Goal: Task Accomplishment & Management: Manage account settings

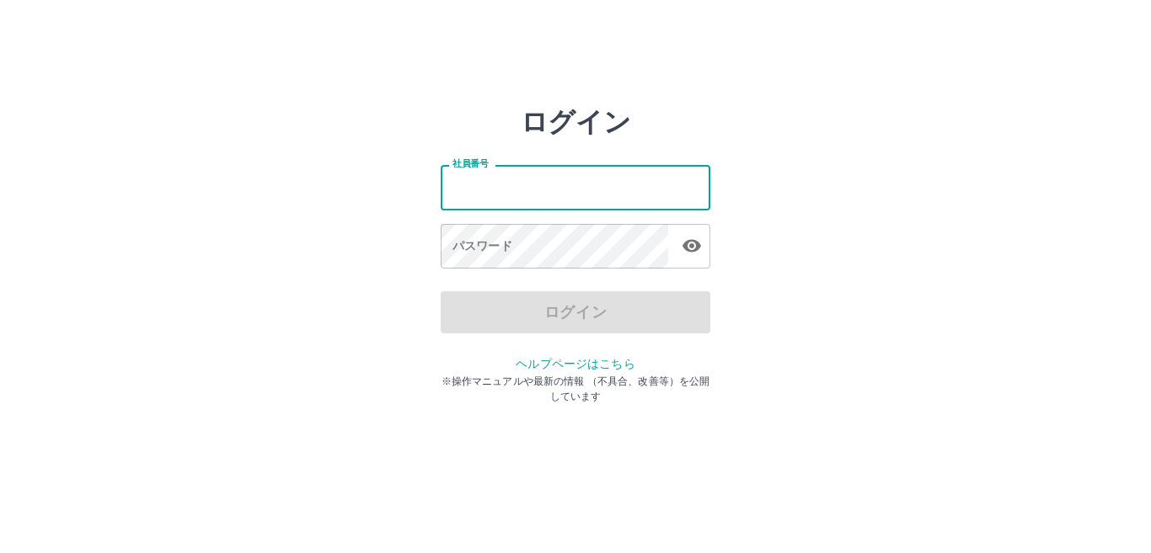
click at [576, 195] on input "社員番号" at bounding box center [576, 187] width 270 height 45
type input "*******"
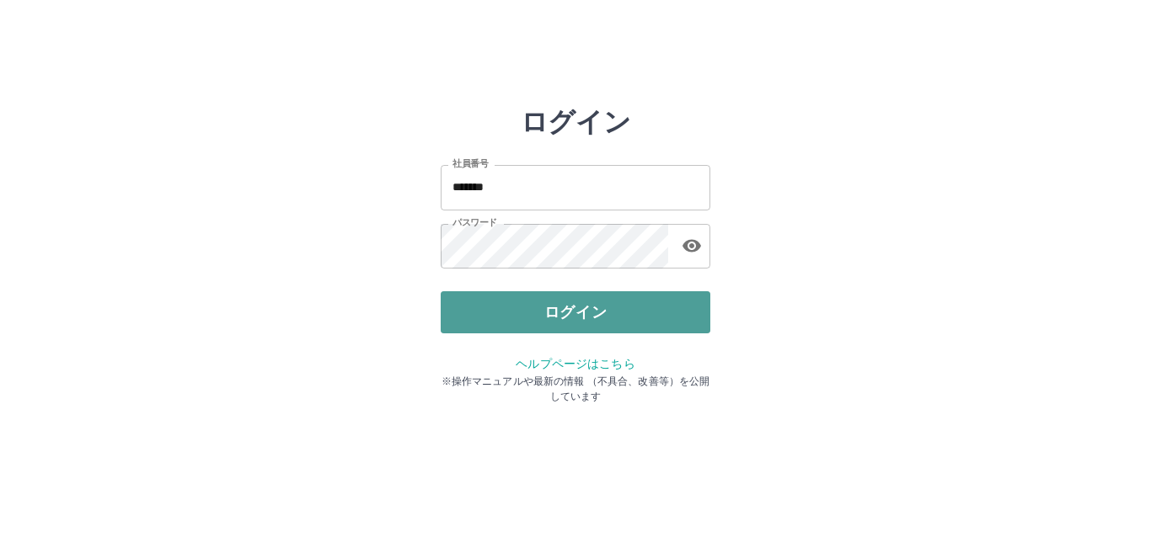
click at [582, 295] on button "ログイン" at bounding box center [576, 312] width 270 height 42
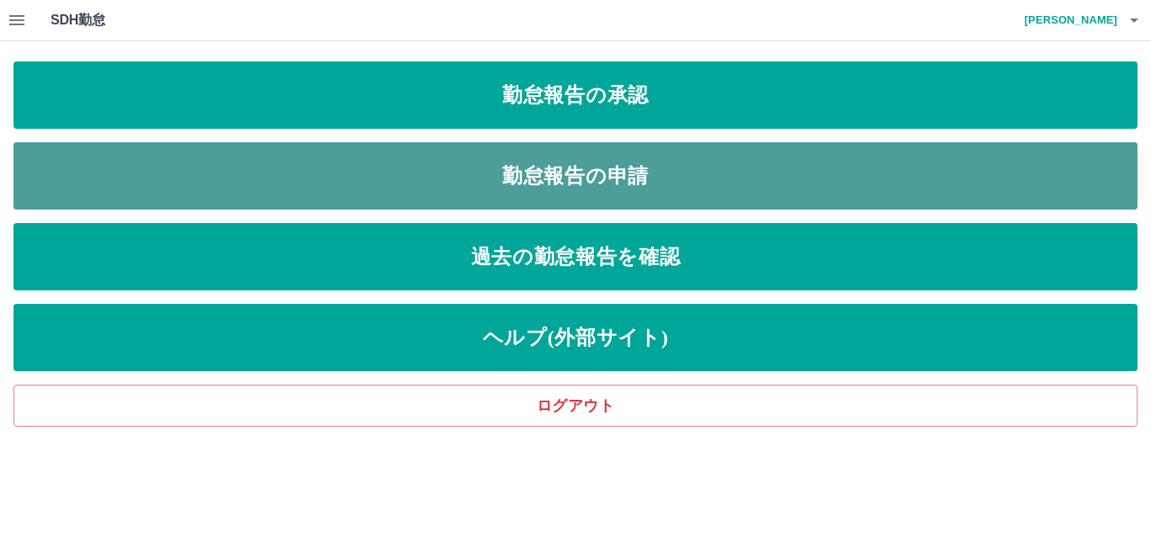
click at [569, 174] on link "勤怠報告の申請" at bounding box center [575, 175] width 1124 height 67
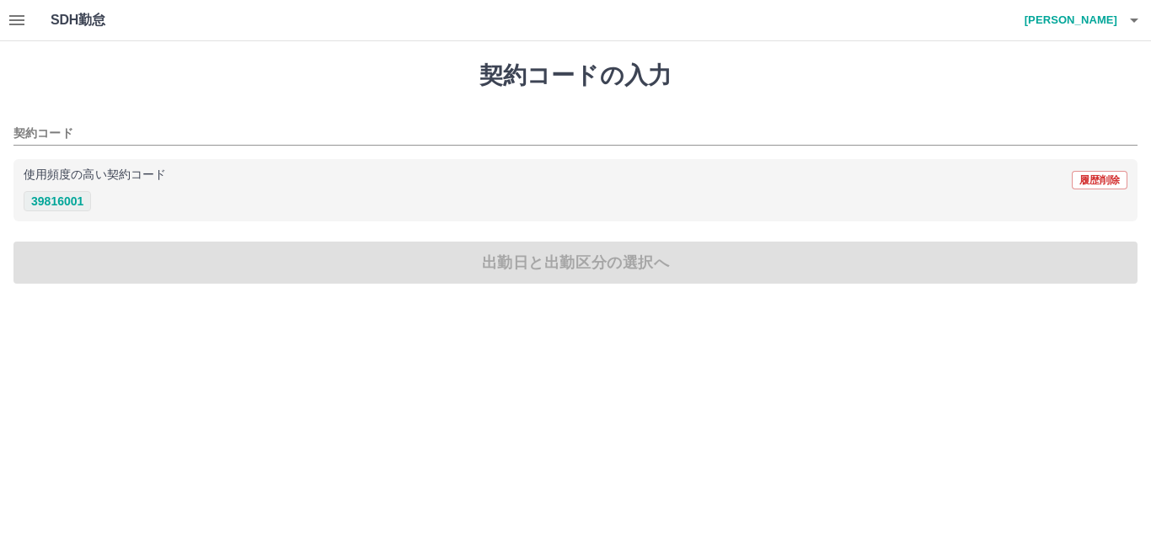
click at [53, 204] on button "39816001" at bounding box center [57, 201] width 67 height 20
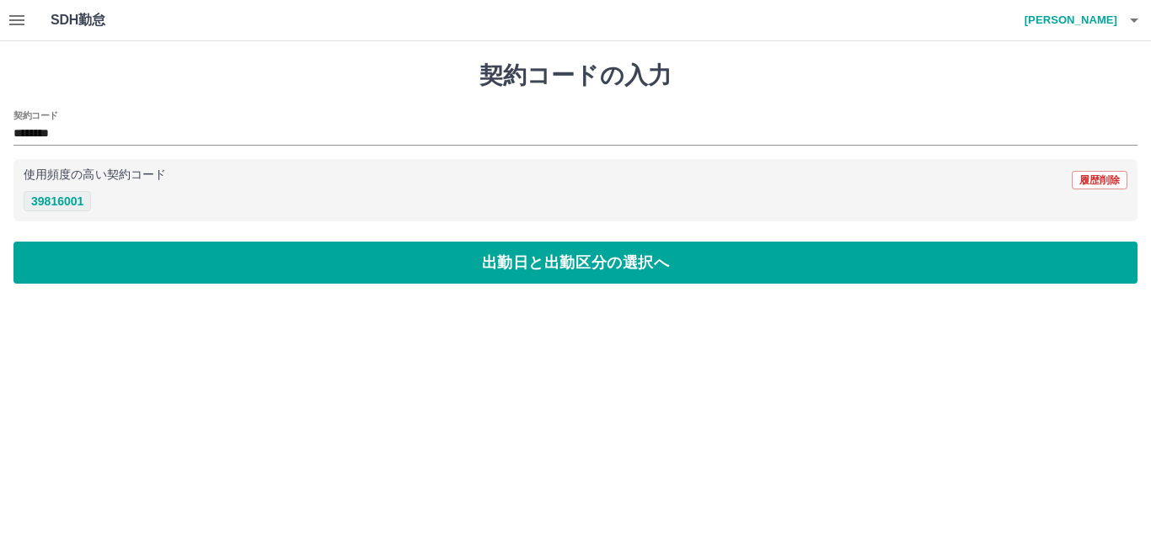
type input "********"
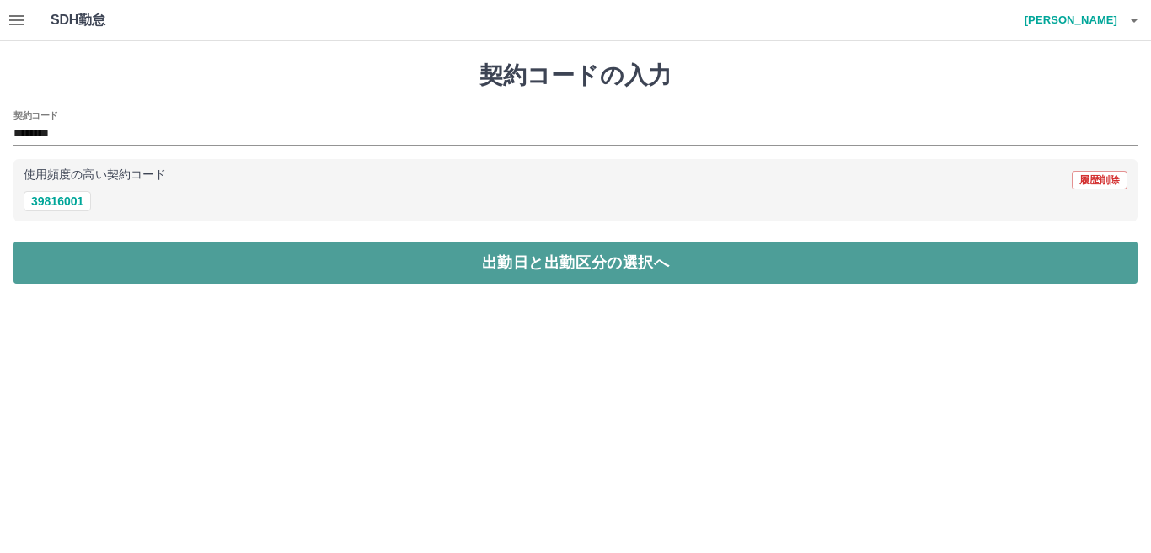
click at [132, 253] on button "出勤日と出勤区分の選択へ" at bounding box center [575, 263] width 1124 height 42
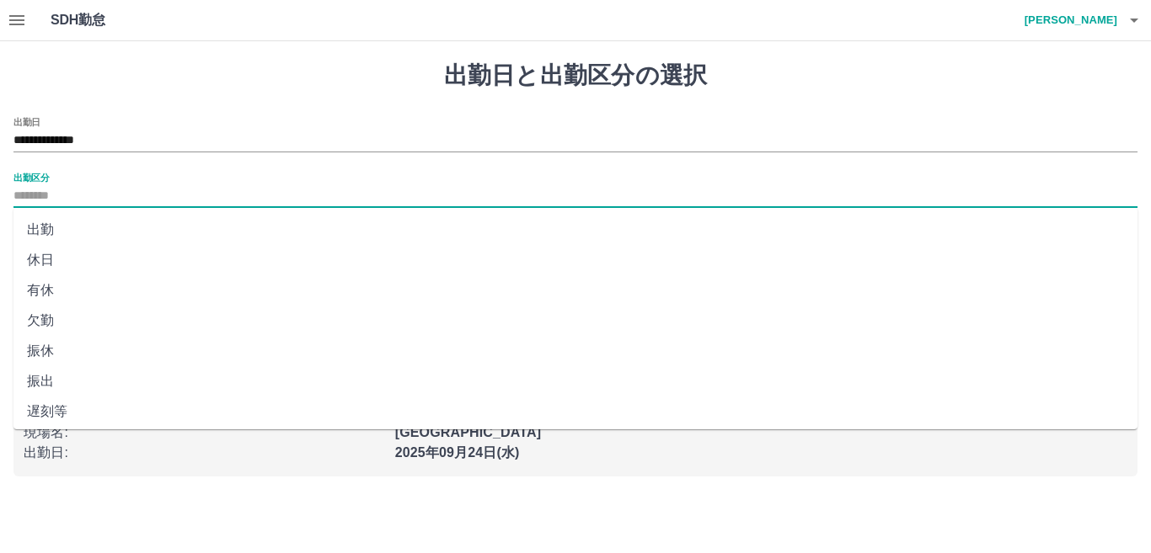
click at [103, 195] on input "出勤区分" at bounding box center [575, 196] width 1124 height 21
click at [110, 219] on li "出勤" at bounding box center [575, 230] width 1124 height 30
type input "**"
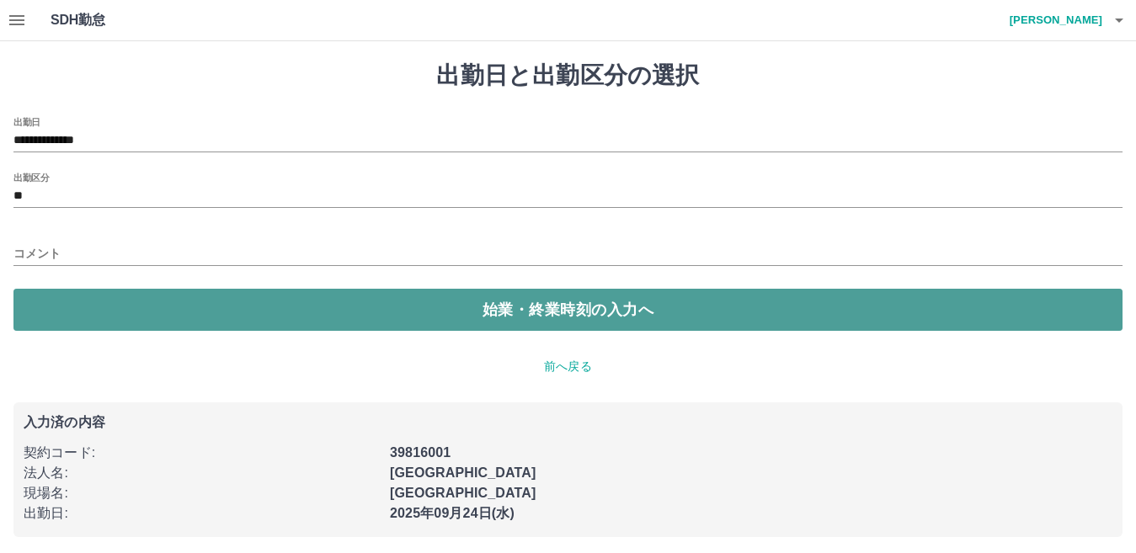
click at [222, 297] on button "始業・終業時刻の入力へ" at bounding box center [567, 310] width 1109 height 42
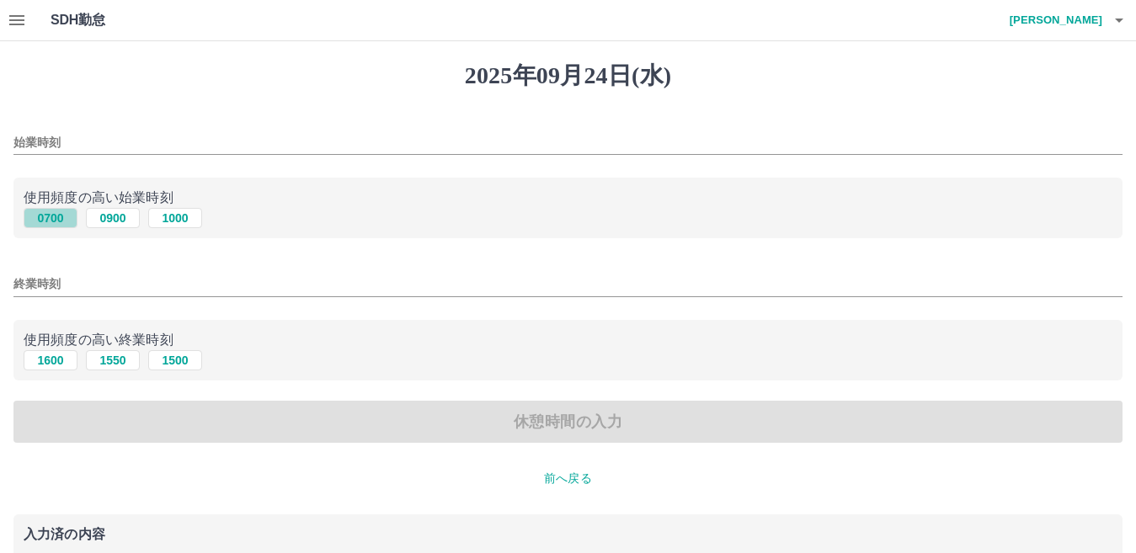
click at [41, 222] on button "0700" at bounding box center [51, 218] width 54 height 20
type input "****"
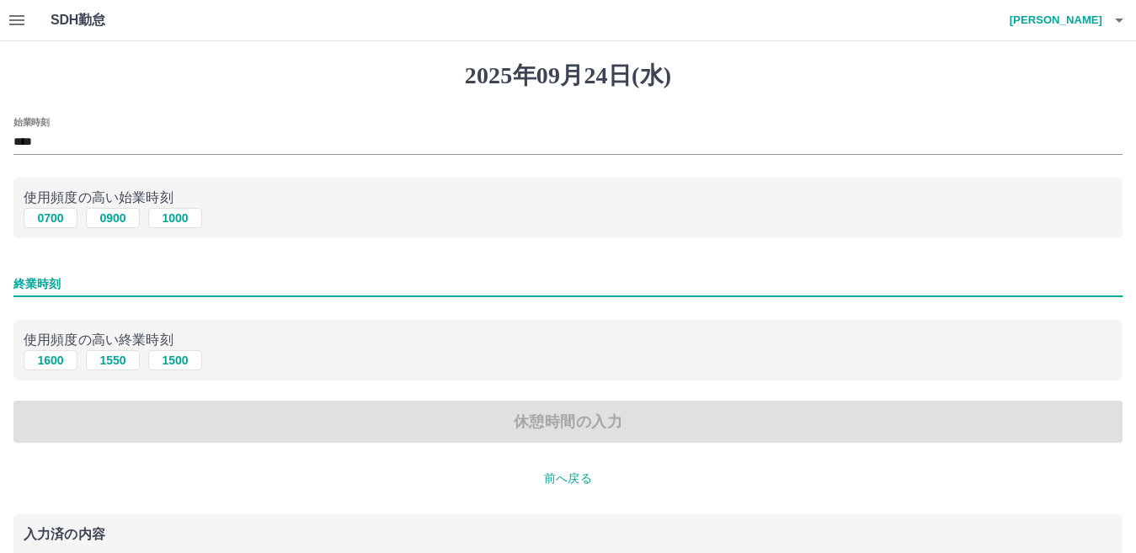
click at [81, 280] on input "終業時刻" at bounding box center [567, 284] width 1109 height 24
type input "****"
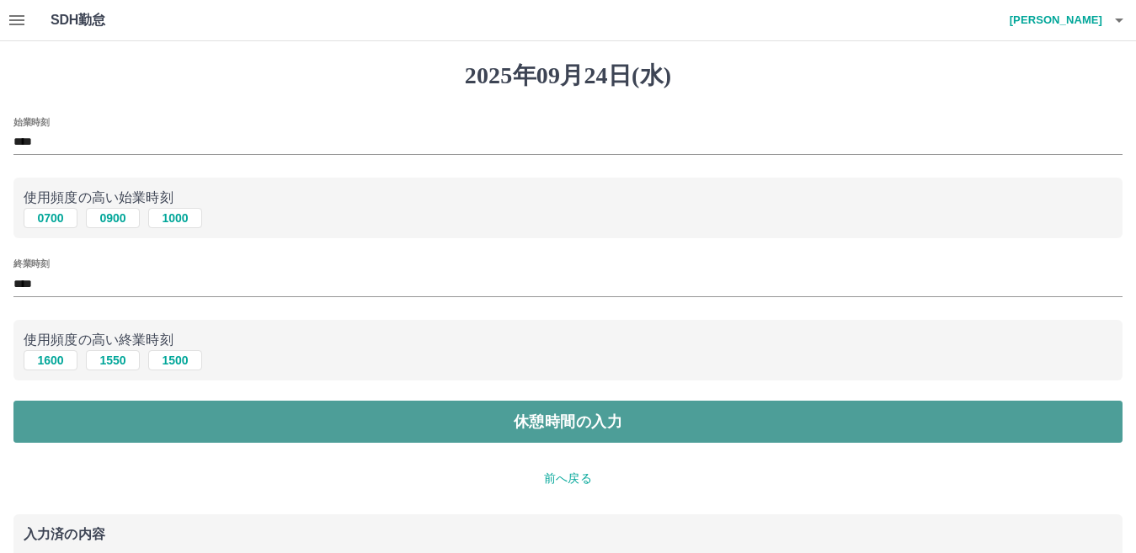
click at [180, 410] on button "休憩時間の入力" at bounding box center [567, 422] width 1109 height 42
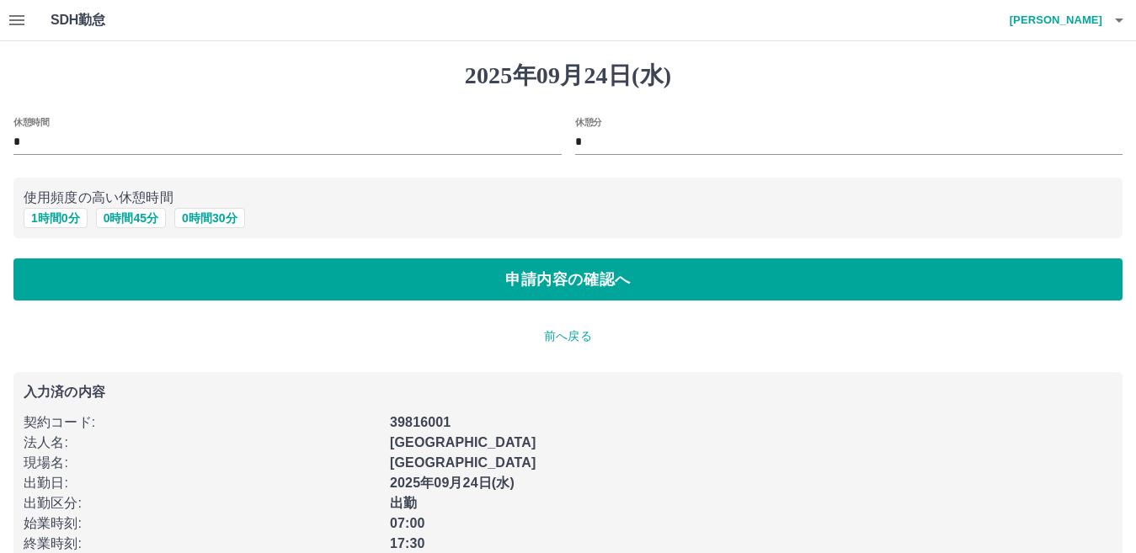
drag, startPoint x: 56, startPoint y: 222, endPoint x: 163, endPoint y: 302, distance: 133.6
click at [163, 302] on div "[DATE] 休憩時間 * 休憩分 * 使用頻度の高い休憩時間 1 時間 0 分 0 時間 45 分 0 時間 30 分 申請内容の確認へ 前へ戻る 入力済の…" at bounding box center [568, 314] width 1136 height 547
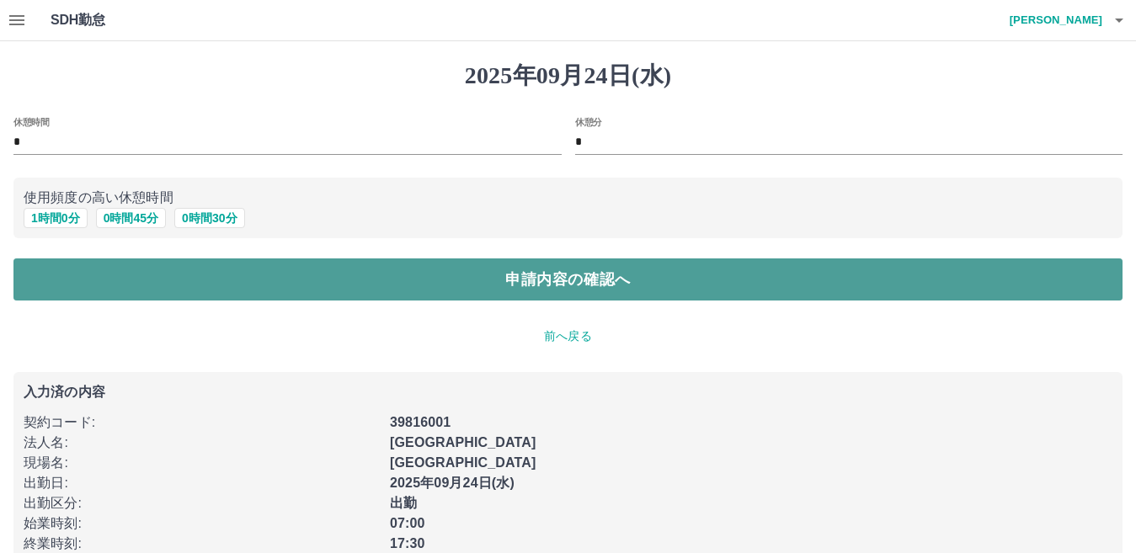
click at [163, 293] on button "申請内容の確認へ" at bounding box center [567, 280] width 1109 height 42
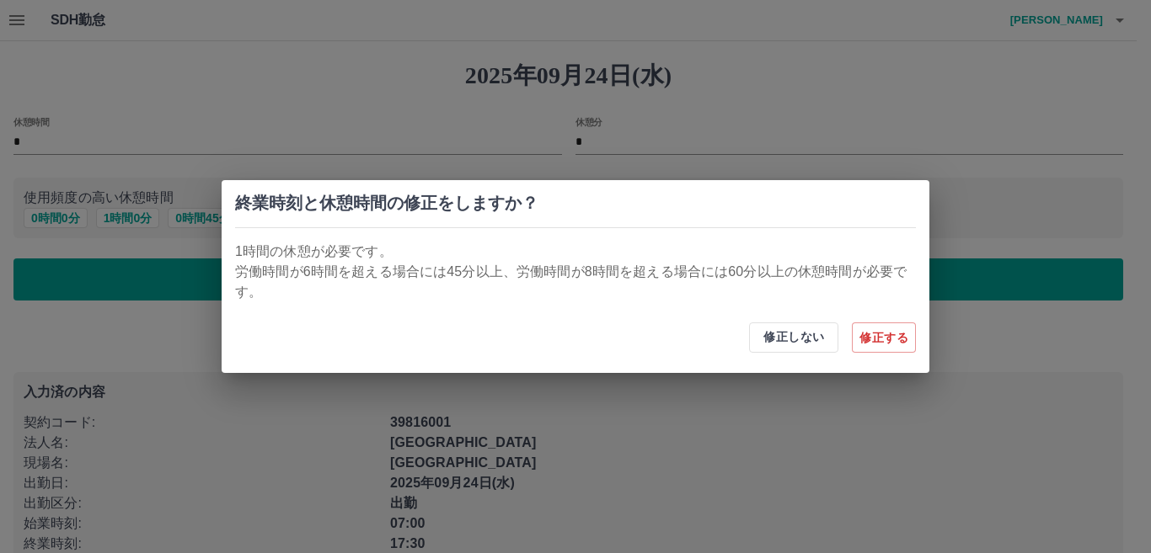
click at [119, 219] on div "終業時刻と休憩時間の修正をしますか？ 1時間の休憩が必要です。 労働時間が6時間を超える場合には45分以上、労働時間が8時間を超える場合には60分以上の休憩時…" at bounding box center [575, 276] width 1151 height 553
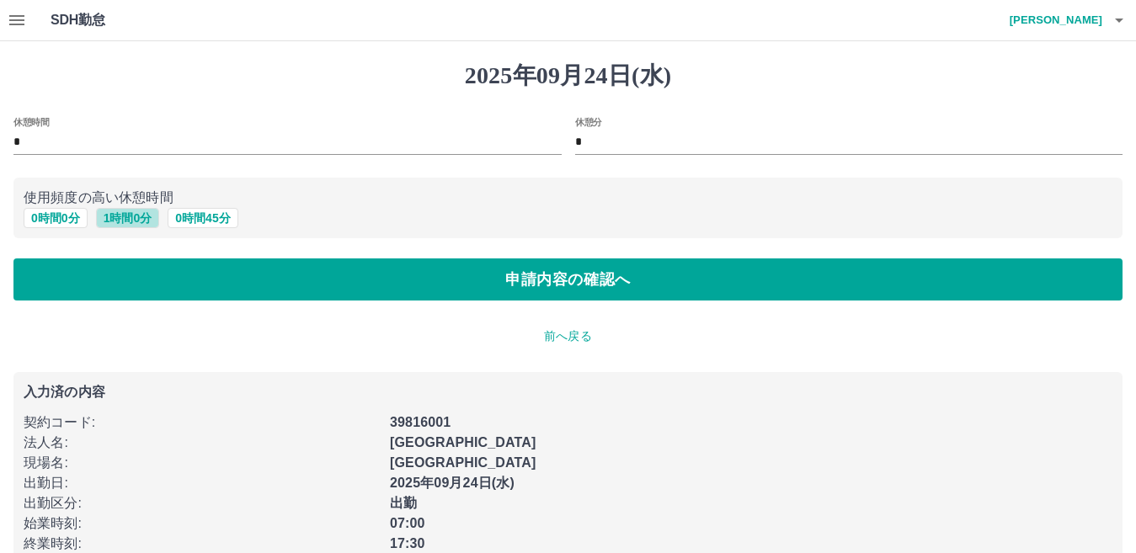
click at [119, 219] on button "1 時間 0 分" at bounding box center [128, 218] width 64 height 20
type input "*"
click at [119, 219] on button "1 時間 0 分" at bounding box center [128, 218] width 64 height 20
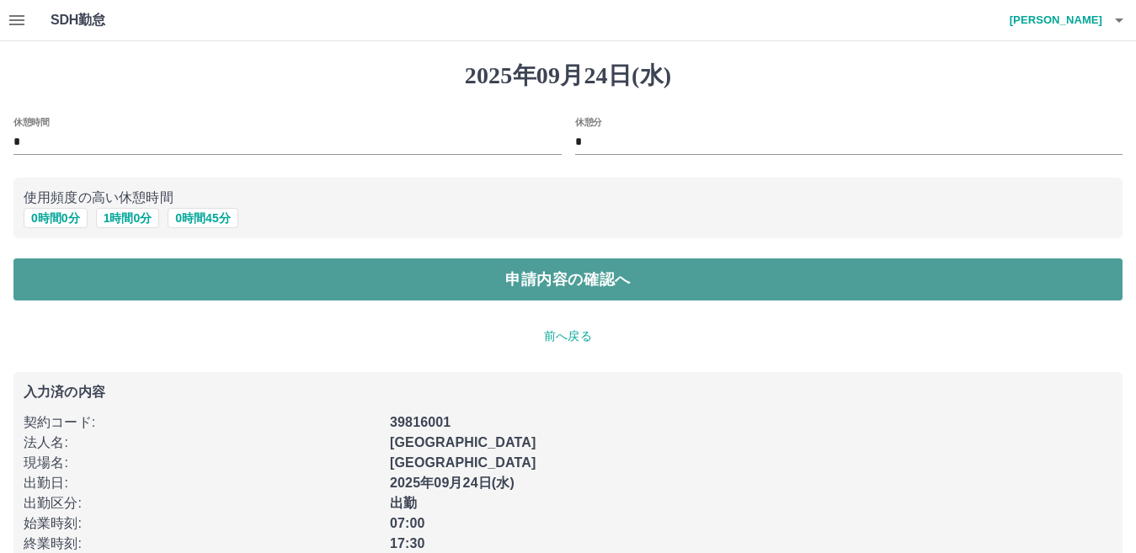
click at [186, 274] on button "申請内容の確認へ" at bounding box center [567, 280] width 1109 height 42
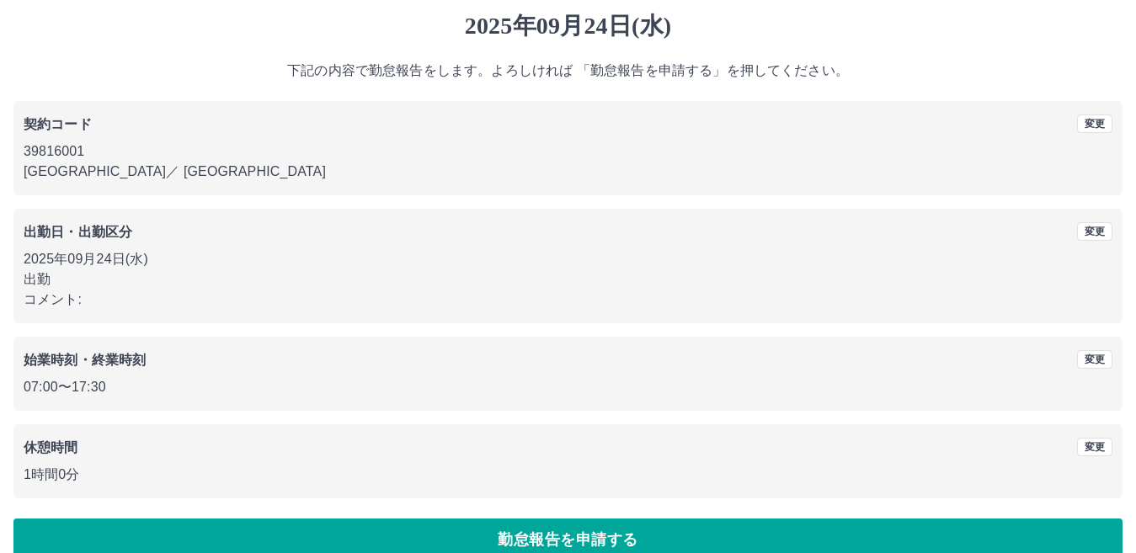
scroll to position [77, 0]
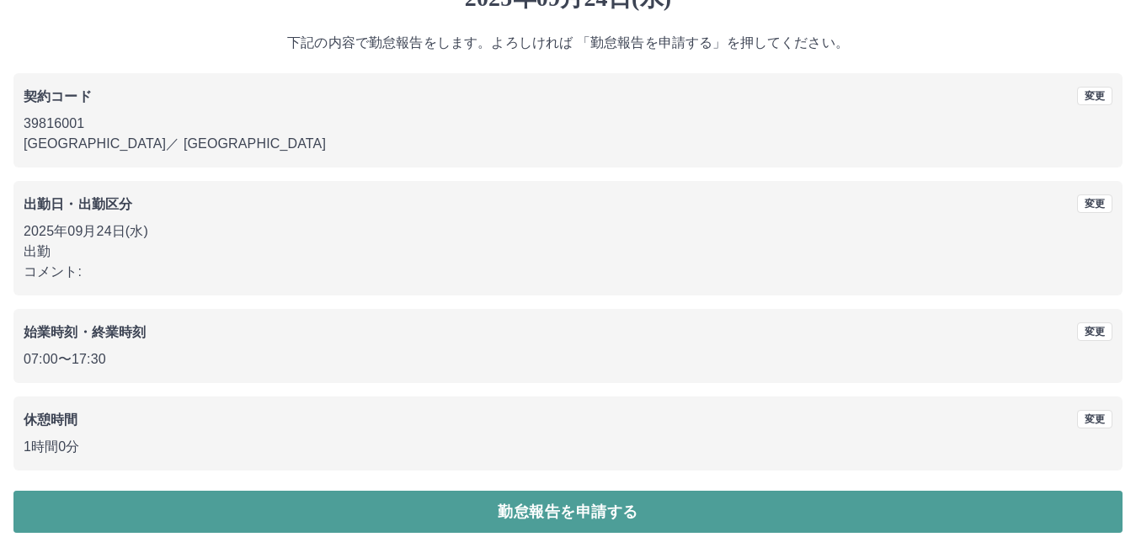
click at [440, 504] on button "勤怠報告を申請する" at bounding box center [567, 512] width 1109 height 42
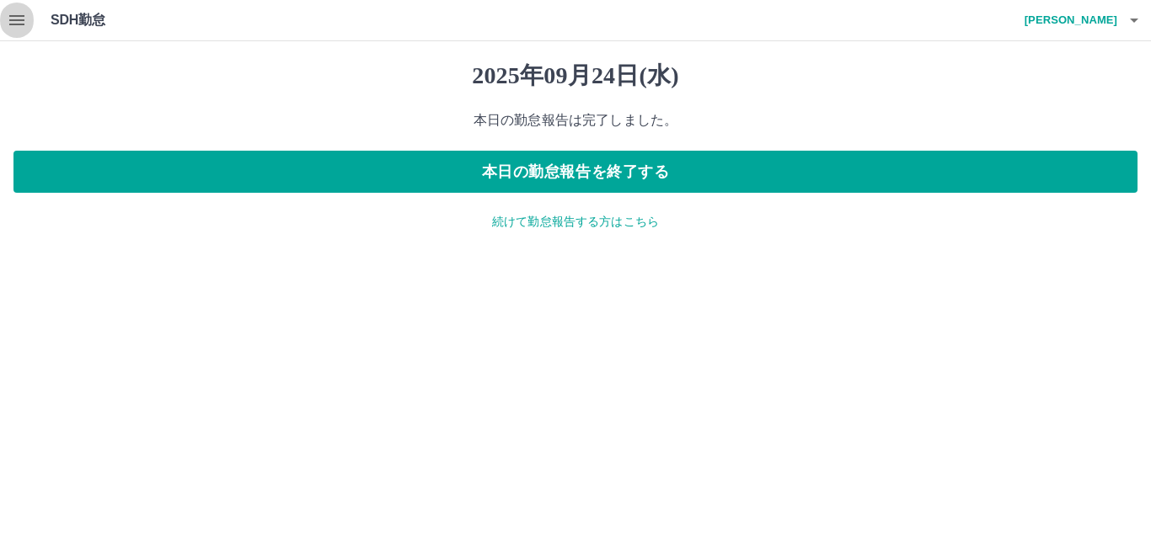
click at [24, 36] on button "button" at bounding box center [17, 20] width 34 height 40
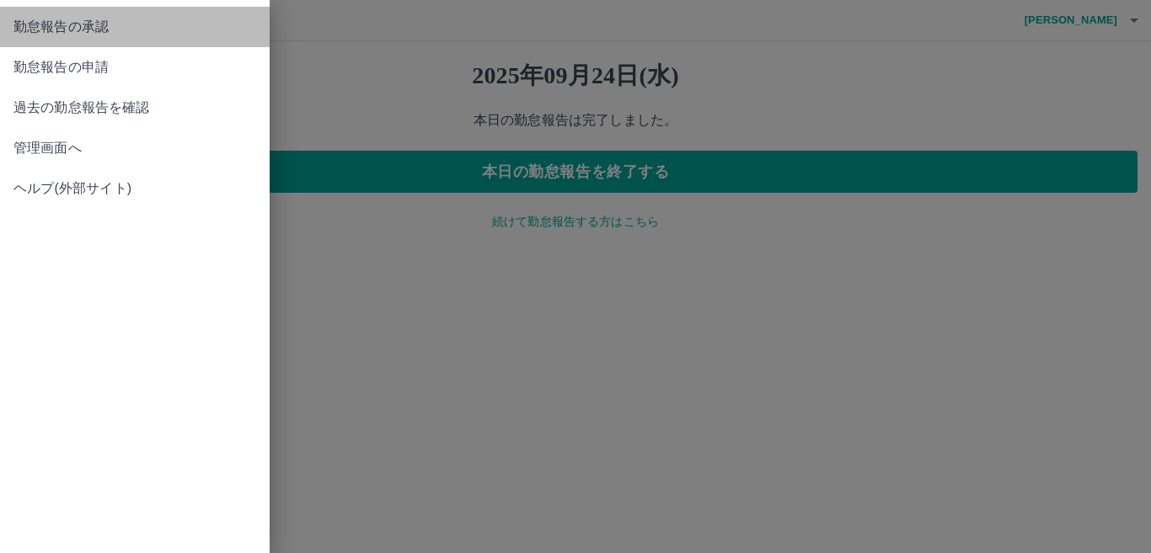
click at [54, 24] on span "勤怠報告の承認" at bounding box center [134, 27] width 243 height 20
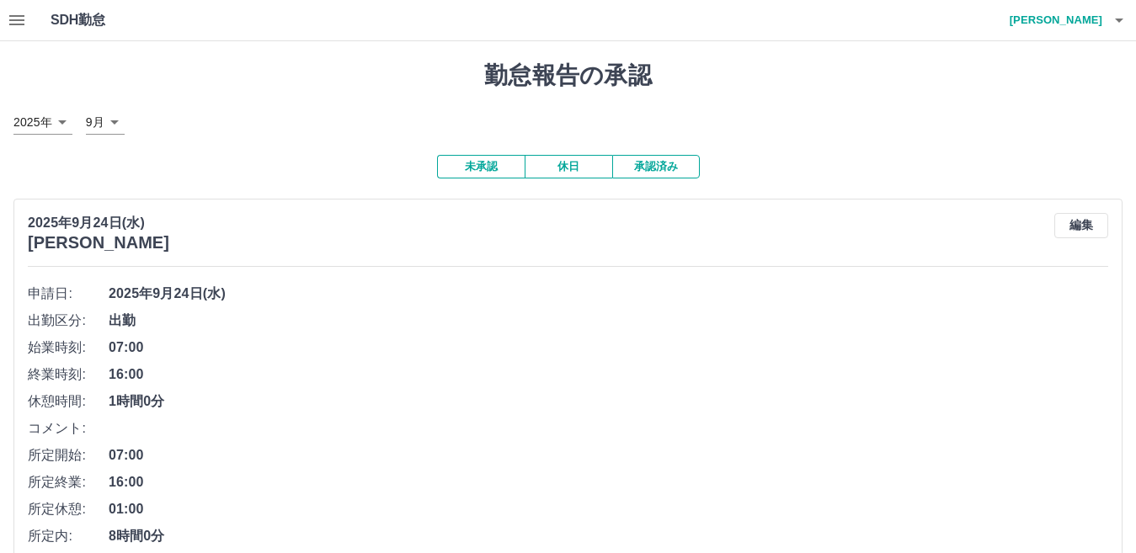
click at [665, 169] on button "承認済み" at bounding box center [656, 167] width 88 height 24
click at [501, 164] on button "未承認" at bounding box center [481, 167] width 88 height 24
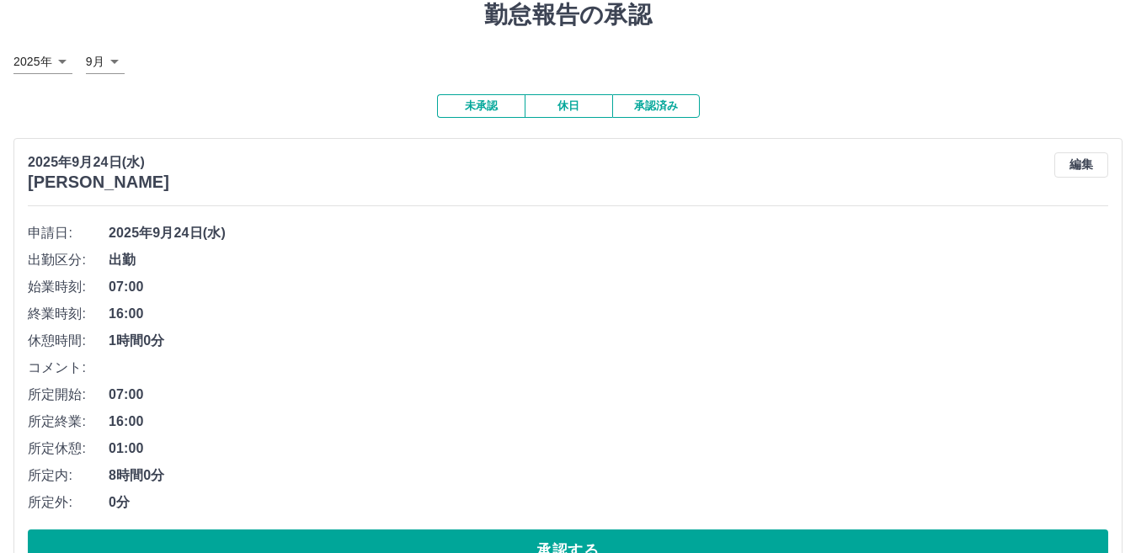
scroll to position [253, 0]
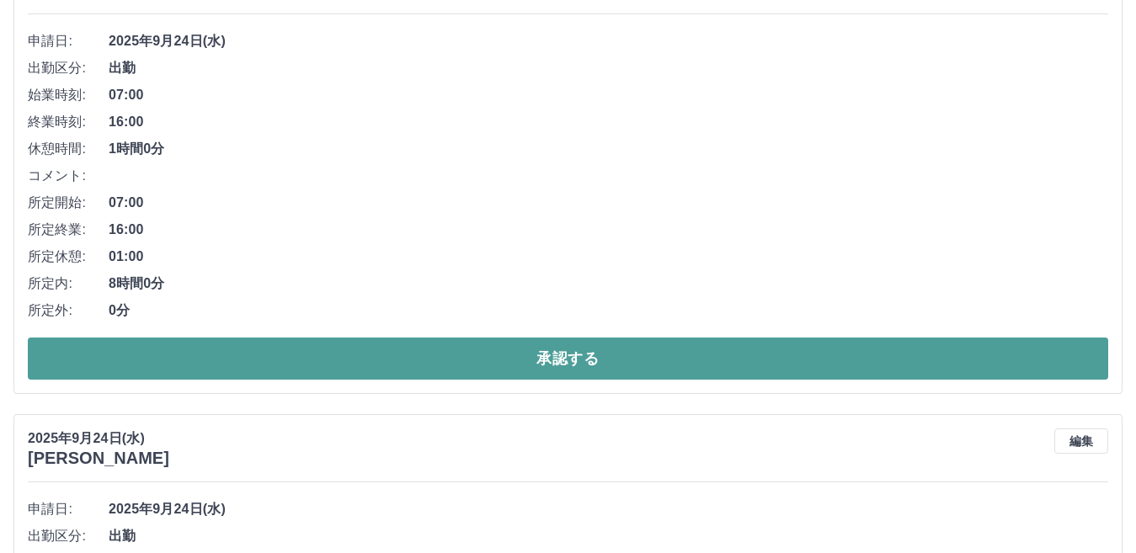
click at [501, 354] on button "承認する" at bounding box center [568, 359] width 1081 height 42
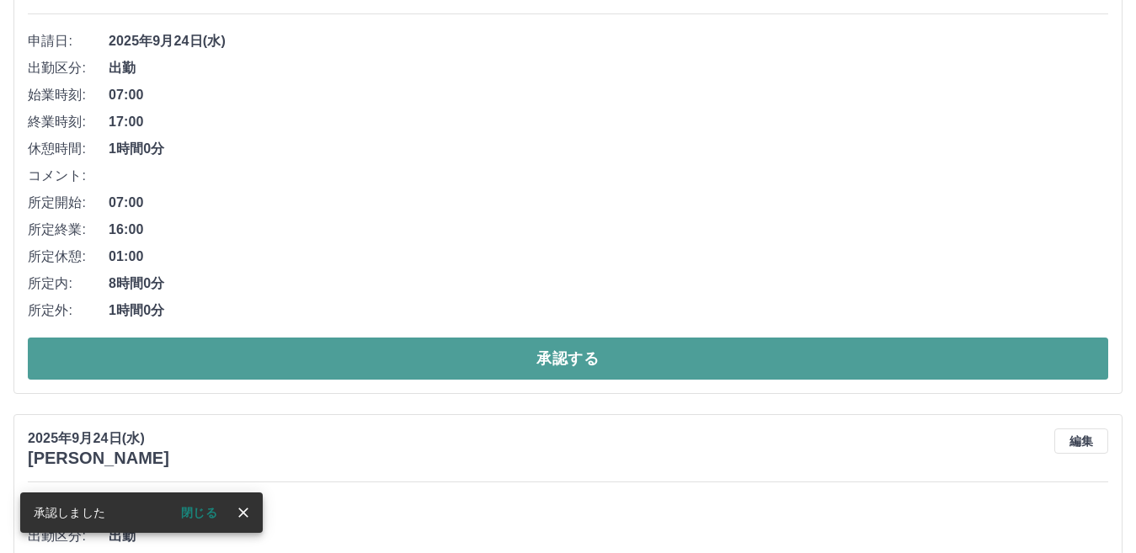
click at [505, 356] on button "承認する" at bounding box center [568, 359] width 1081 height 42
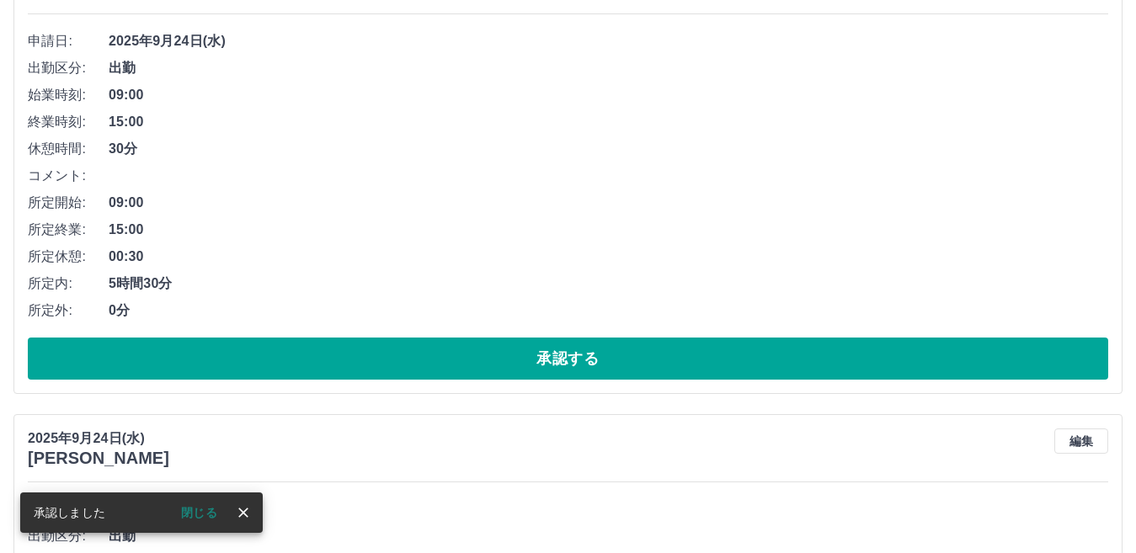
click at [505, 356] on button "承認する" at bounding box center [568, 359] width 1081 height 42
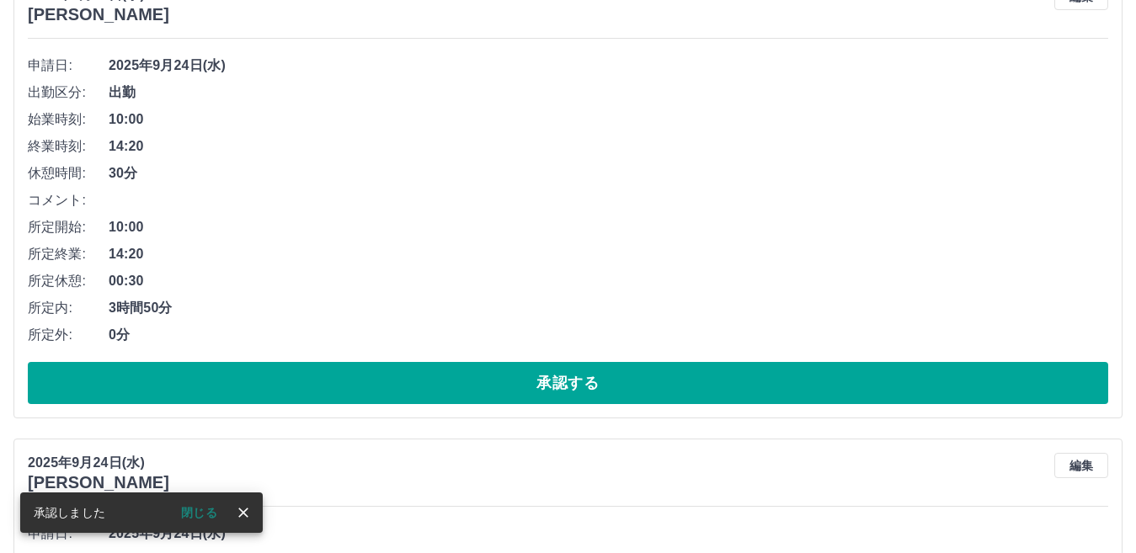
scroll to position [337, 0]
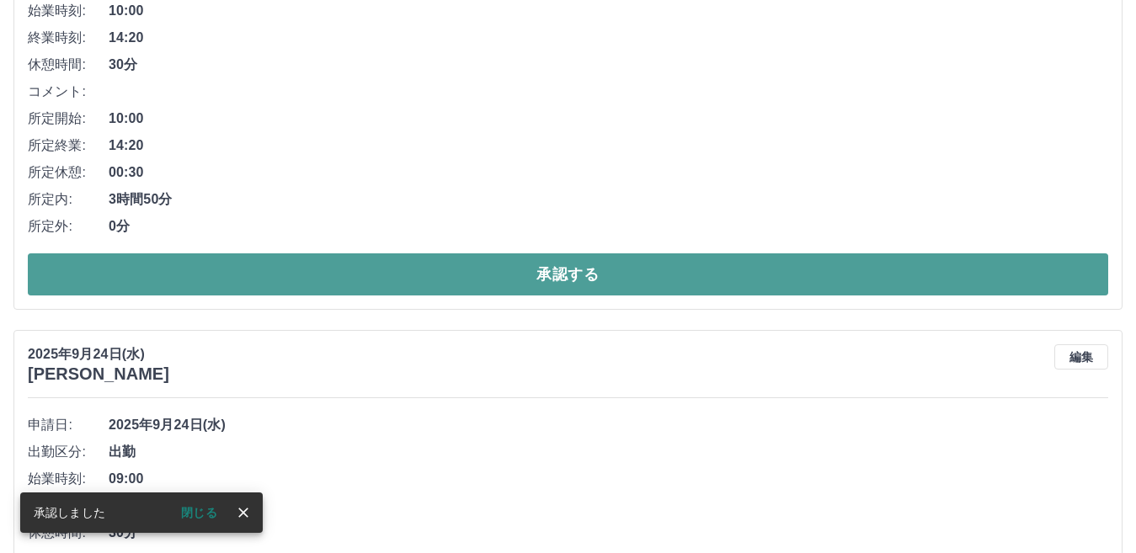
click at [515, 286] on button "承認する" at bounding box center [568, 275] width 1081 height 42
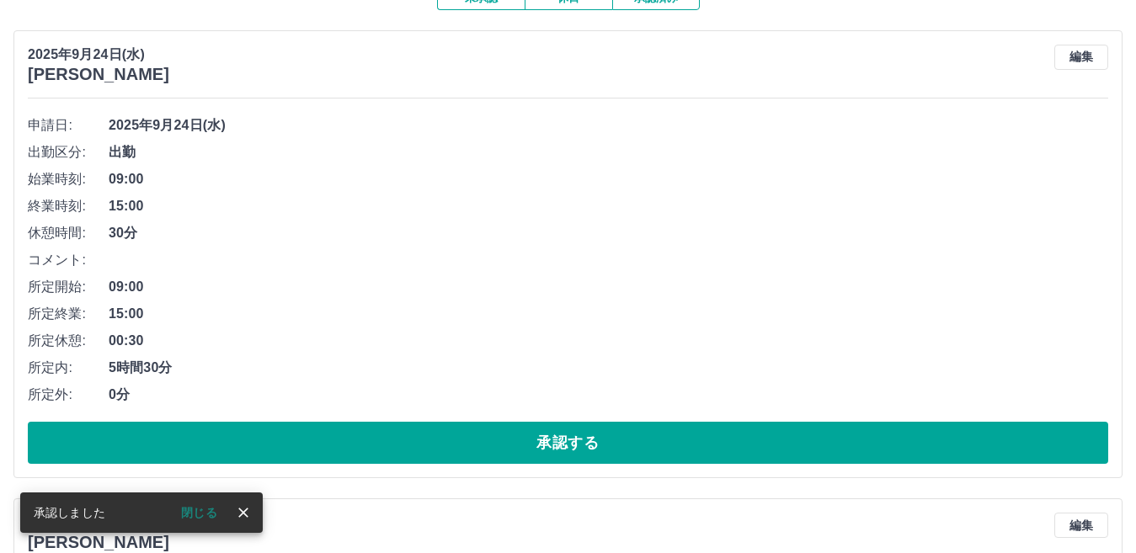
scroll to position [253, 0]
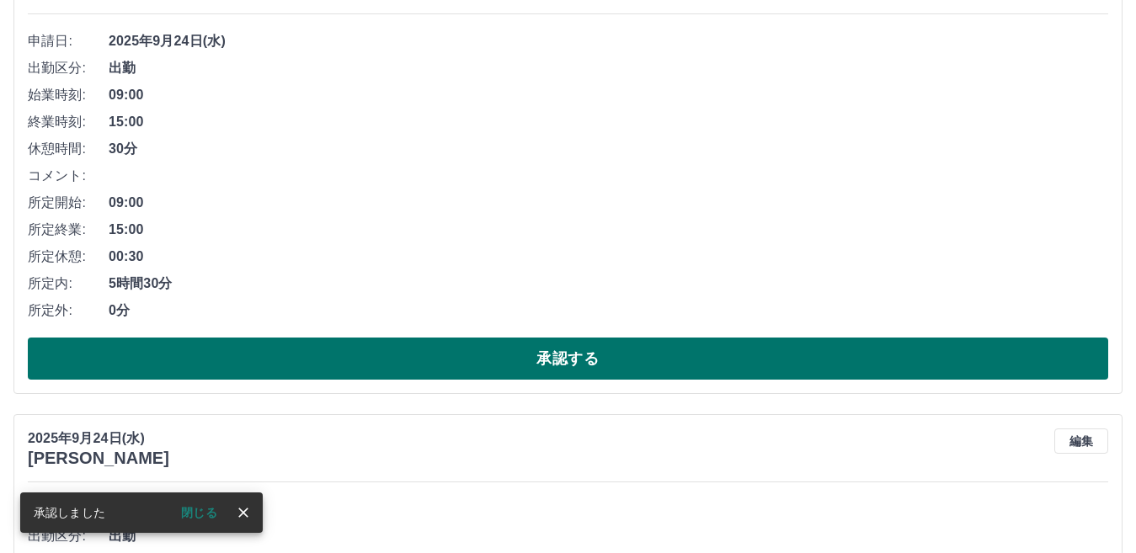
click at [517, 350] on button "承認する" at bounding box center [568, 359] width 1081 height 42
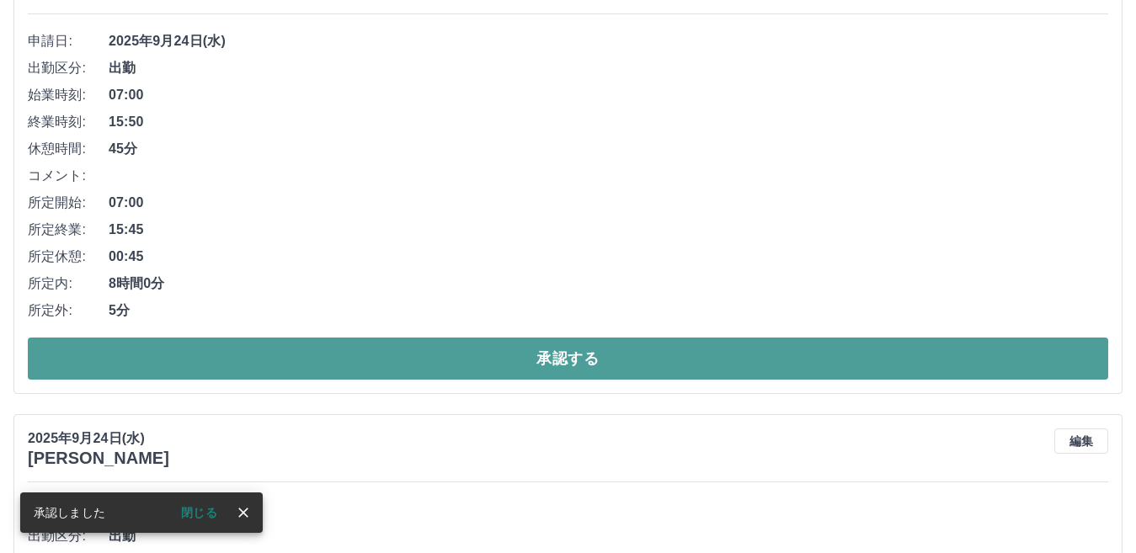
click at [519, 352] on button "承認する" at bounding box center [568, 359] width 1081 height 42
click at [517, 353] on button "承認する" at bounding box center [568, 359] width 1081 height 42
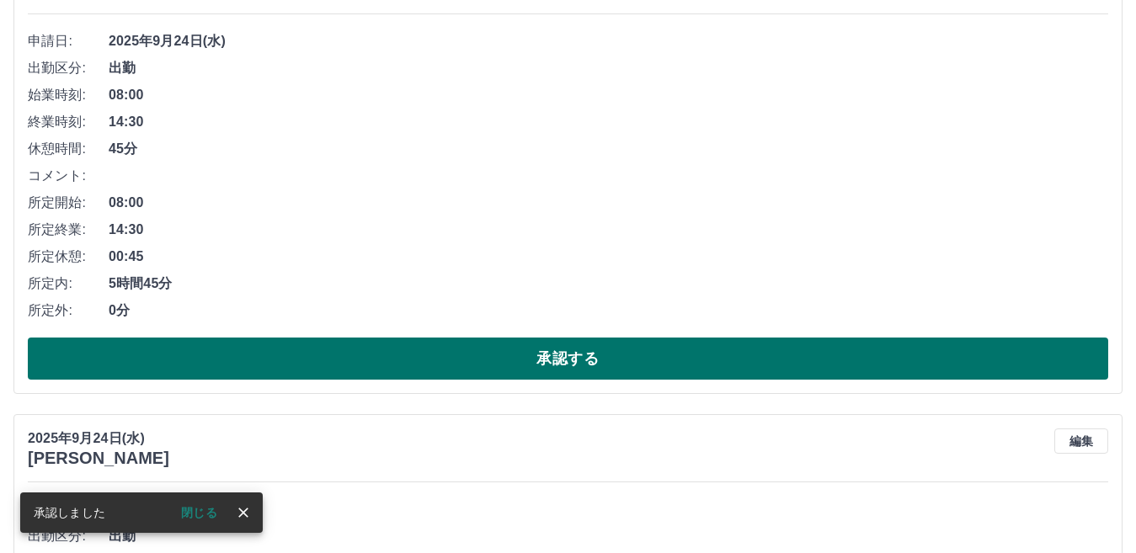
click at [516, 354] on button "承認する" at bounding box center [568, 359] width 1081 height 42
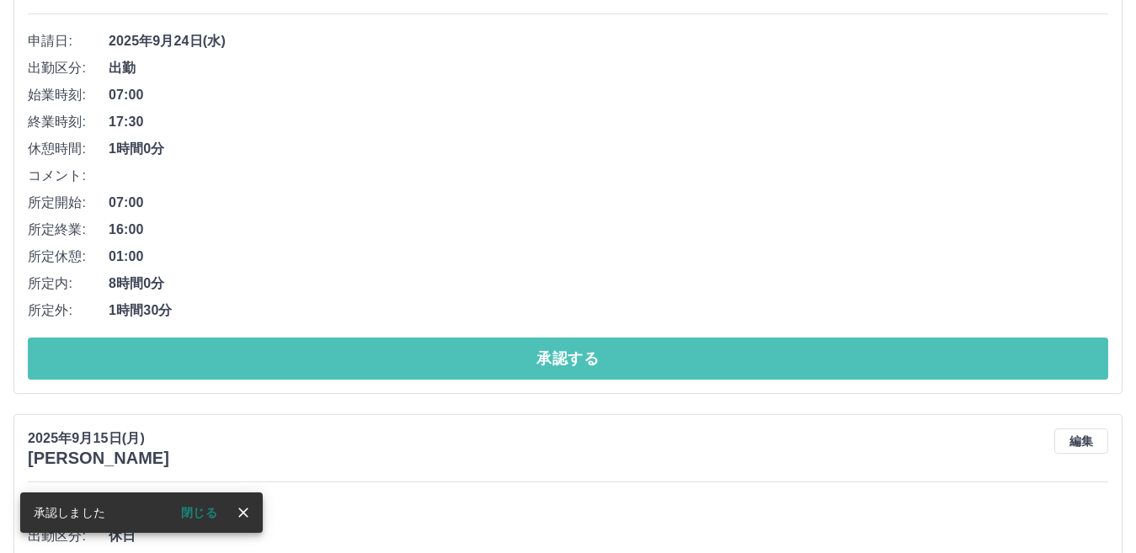
click at [516, 354] on button "承認する" at bounding box center [568, 359] width 1081 height 42
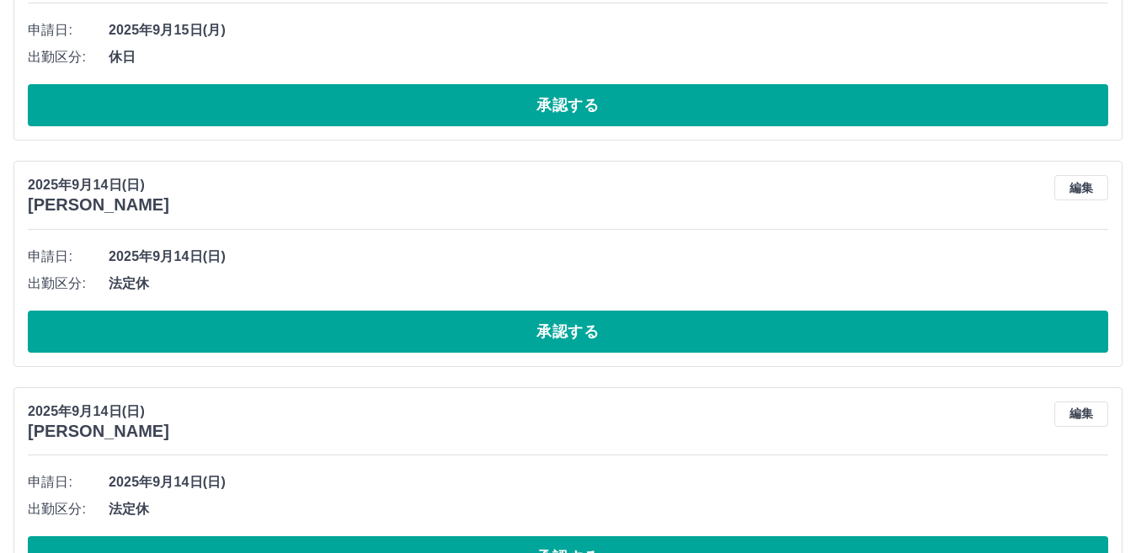
scroll to position [2611, 0]
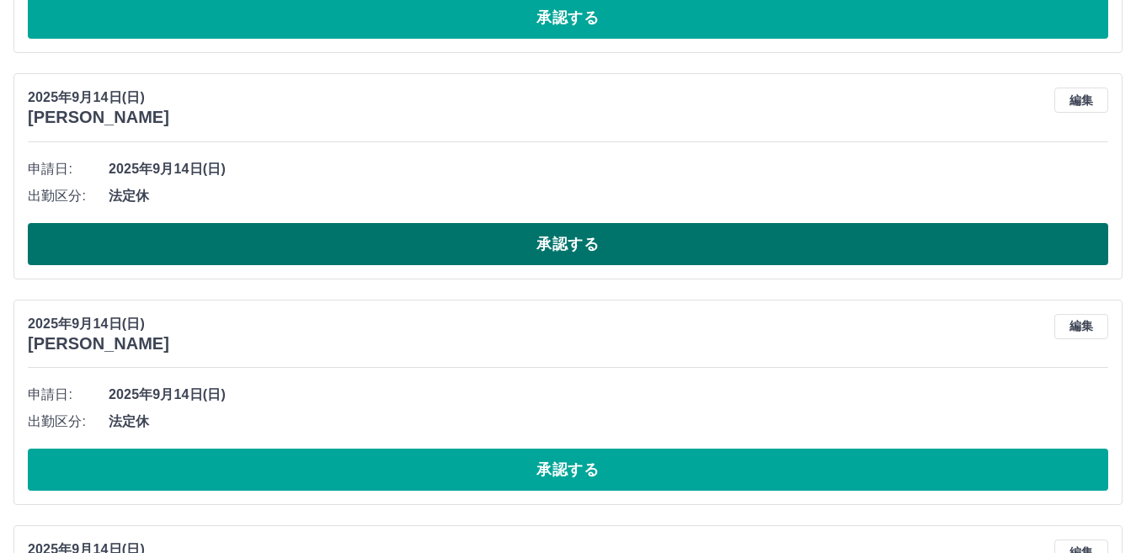
click at [491, 231] on button "承認する" at bounding box center [568, 244] width 1081 height 42
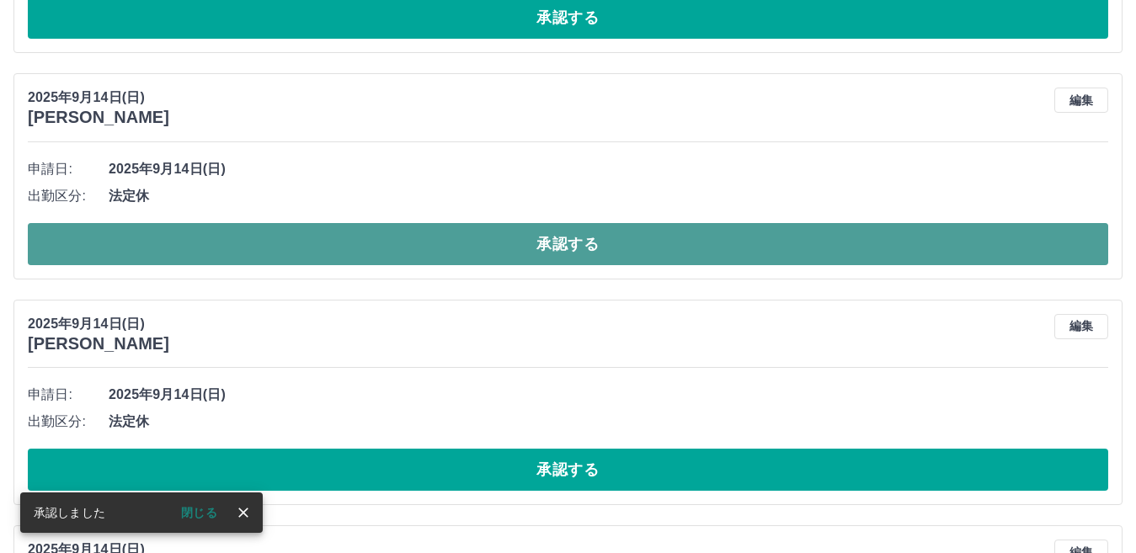
click at [464, 256] on button "承認する" at bounding box center [568, 244] width 1081 height 42
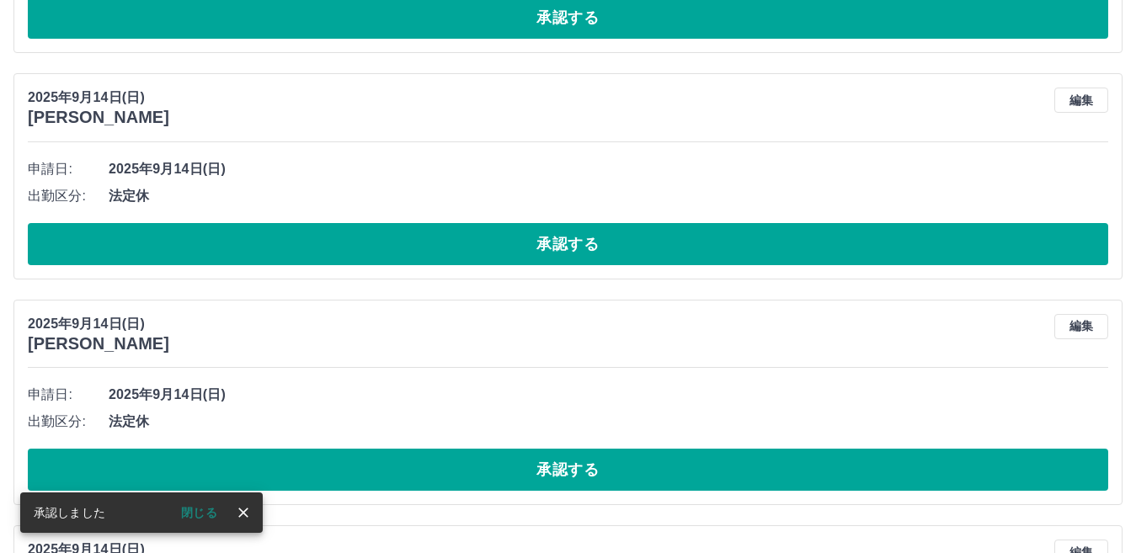
click at [458, 259] on button "承認する" at bounding box center [568, 244] width 1081 height 42
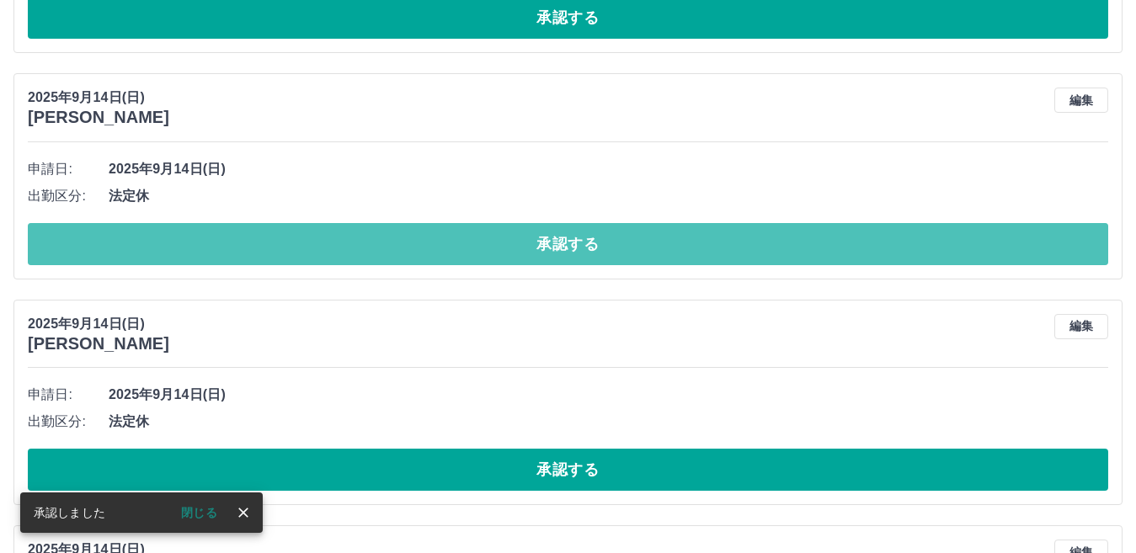
click at [458, 259] on button "承認する" at bounding box center [568, 244] width 1081 height 42
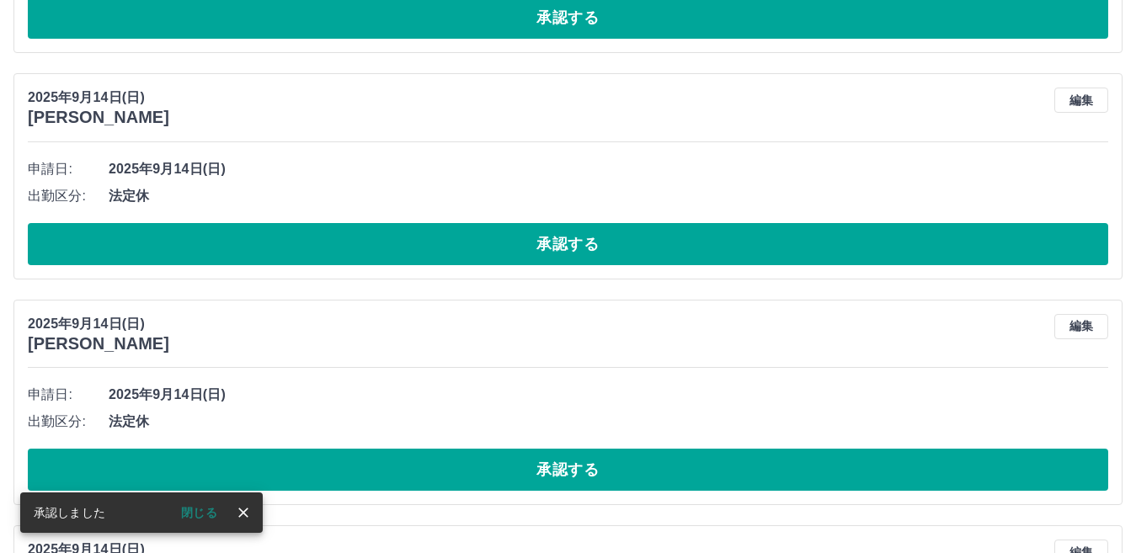
click at [458, 259] on button "承認する" at bounding box center [568, 244] width 1081 height 42
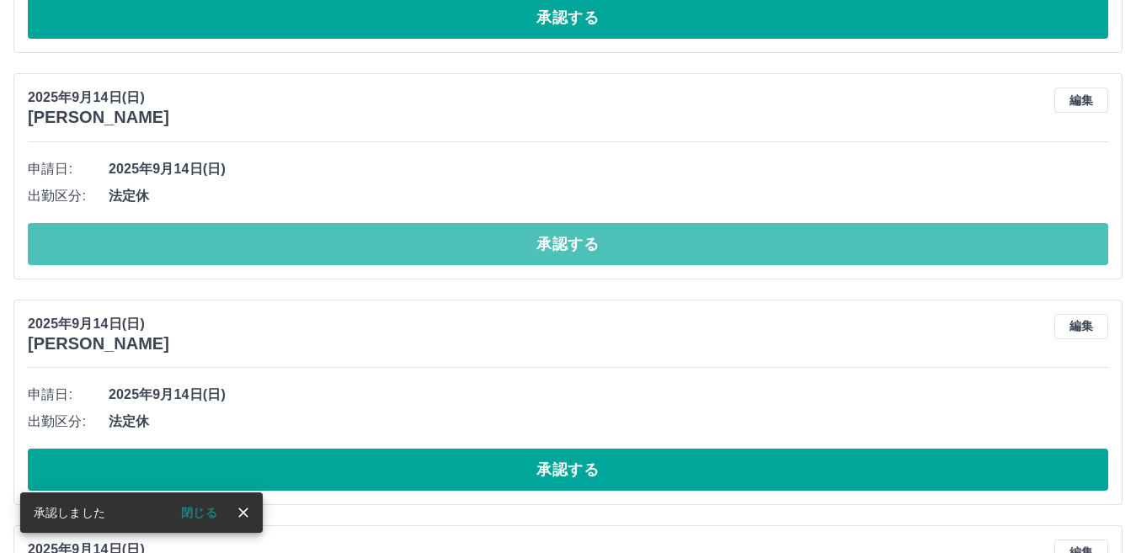
click at [458, 259] on button "承認する" at bounding box center [568, 244] width 1081 height 42
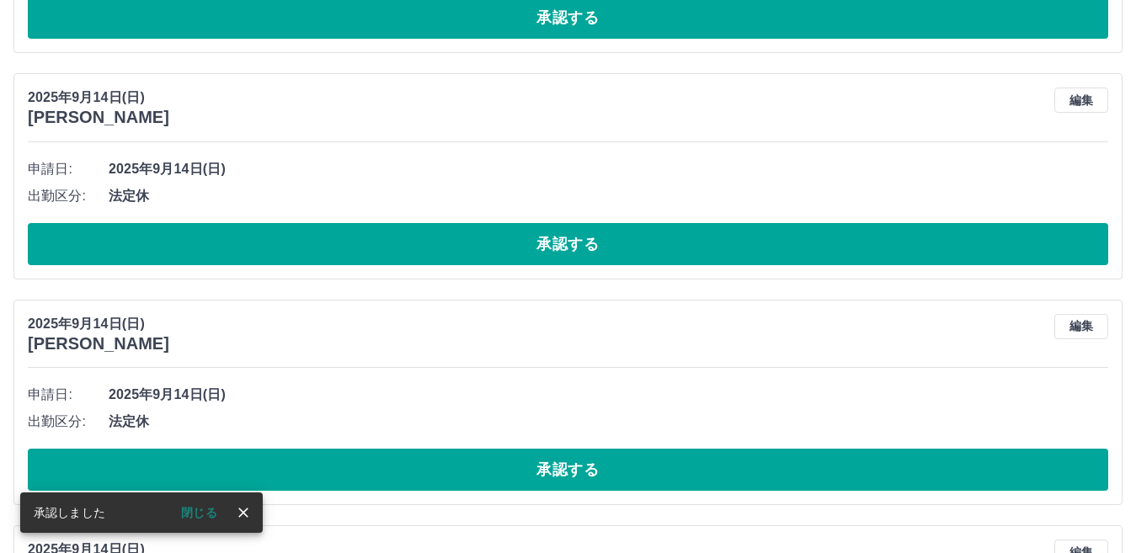
click at [458, 259] on button "承認する" at bounding box center [568, 244] width 1081 height 42
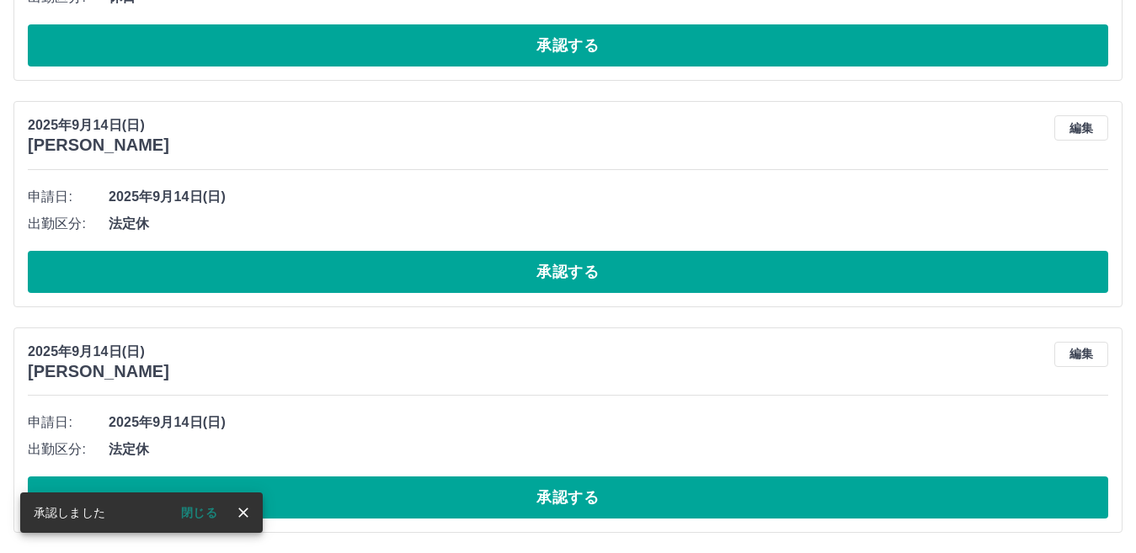
scroll to position [2585, 0]
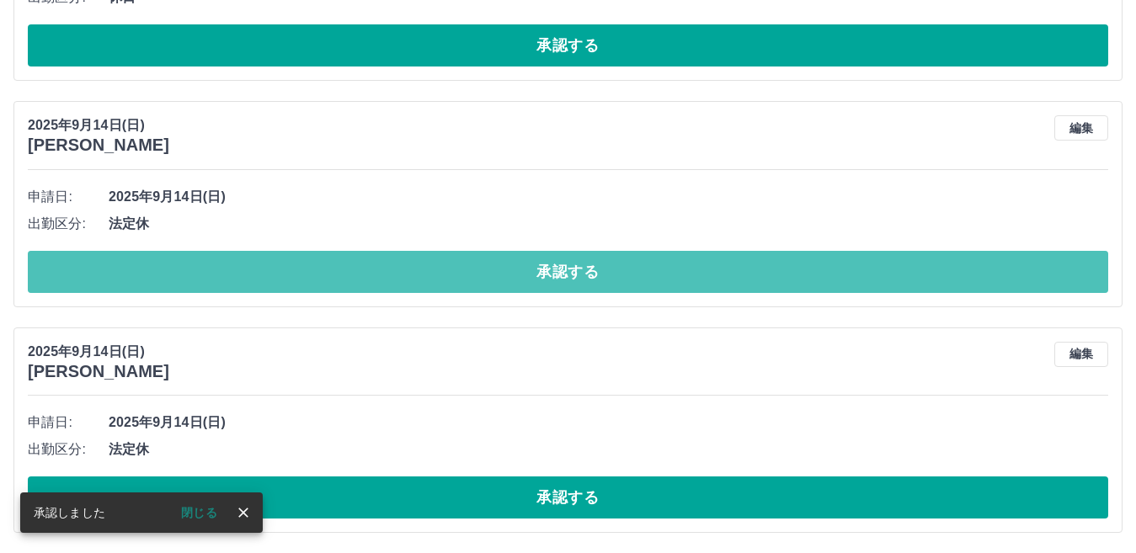
click at [458, 259] on button "承認する" at bounding box center [568, 272] width 1081 height 42
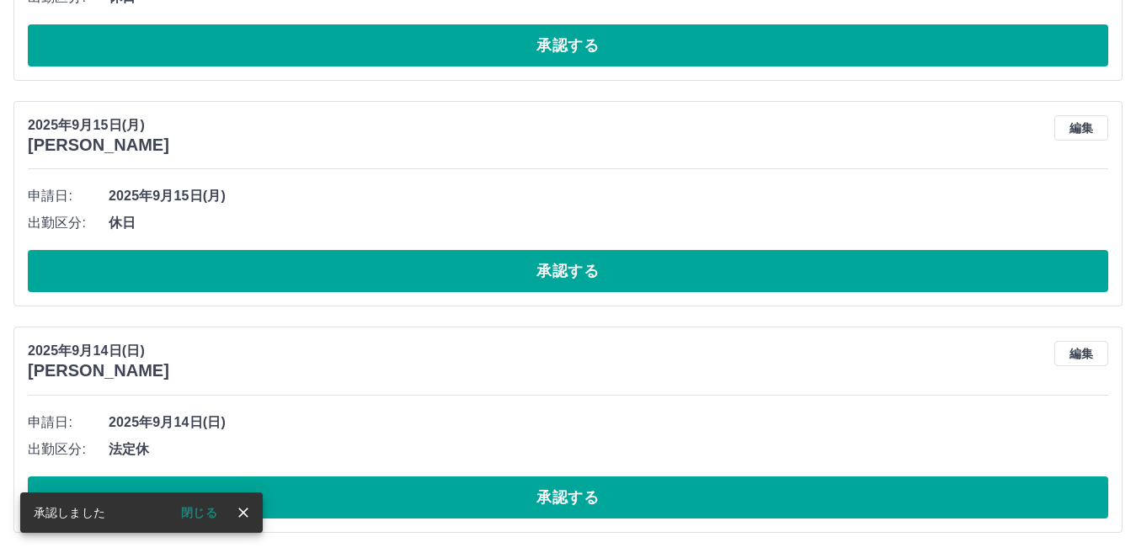
scroll to position [2359, 0]
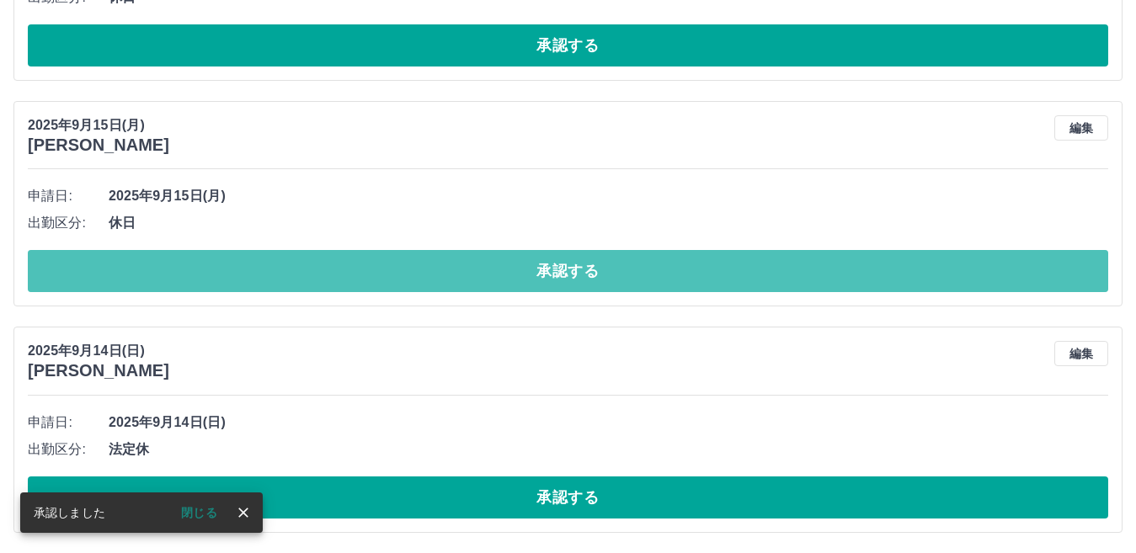
click at [458, 259] on button "承認する" at bounding box center [568, 271] width 1081 height 42
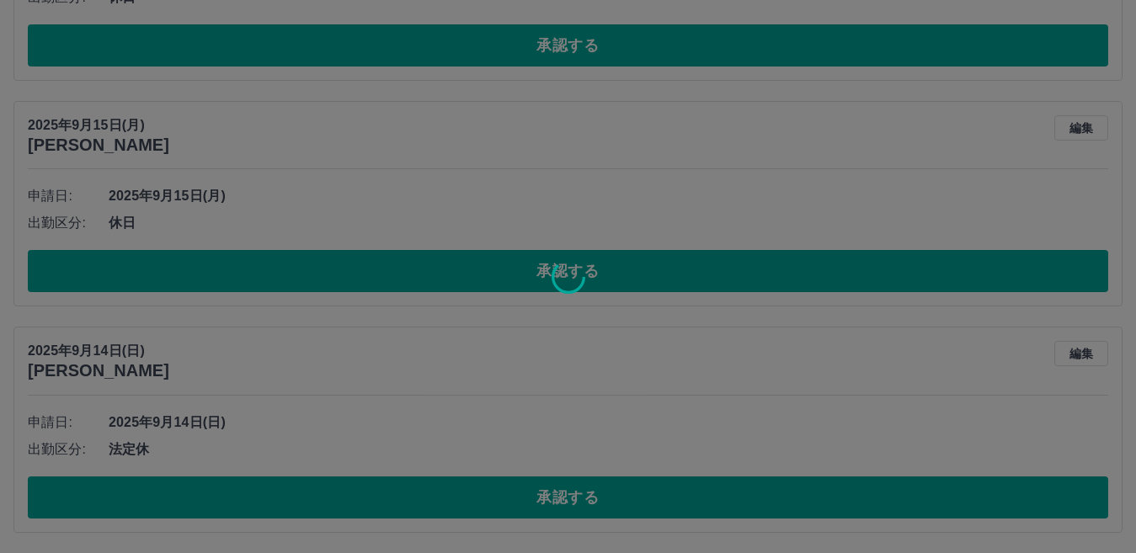
scroll to position [2133, 0]
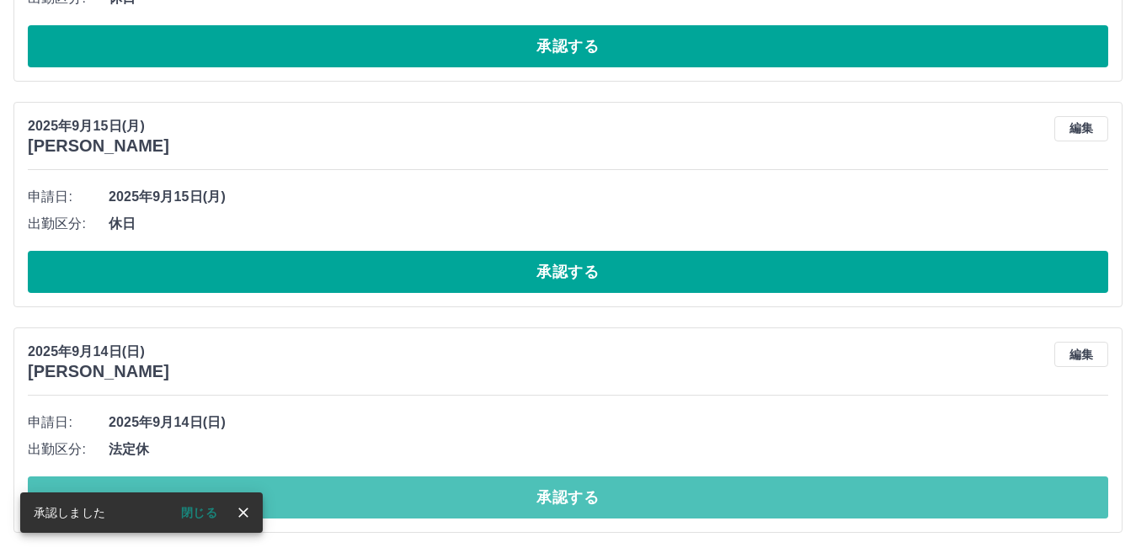
click at [400, 498] on button "承認する" at bounding box center [568, 498] width 1081 height 42
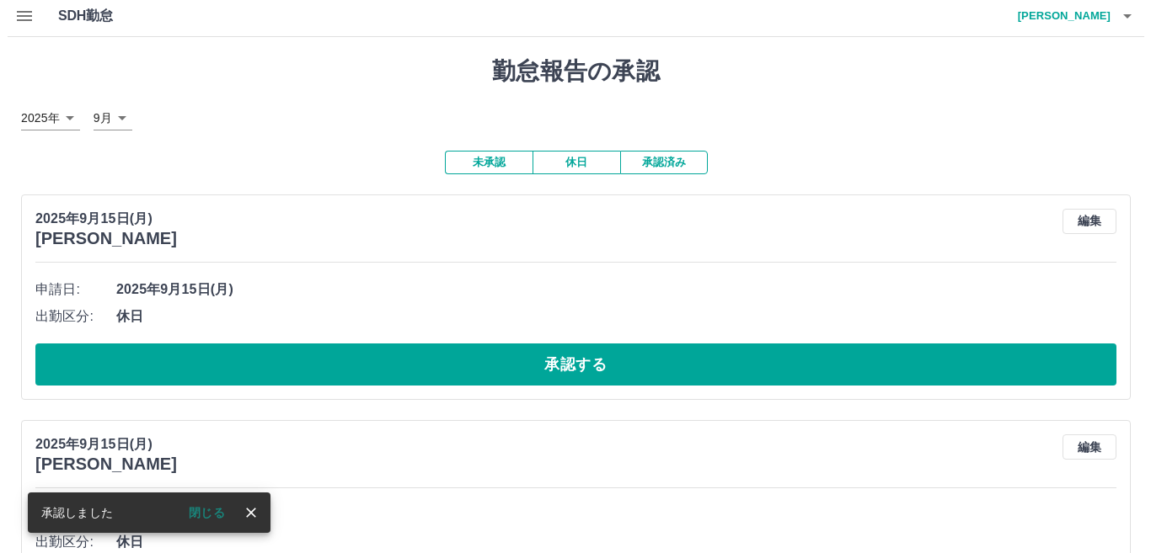
scroll to position [0, 0]
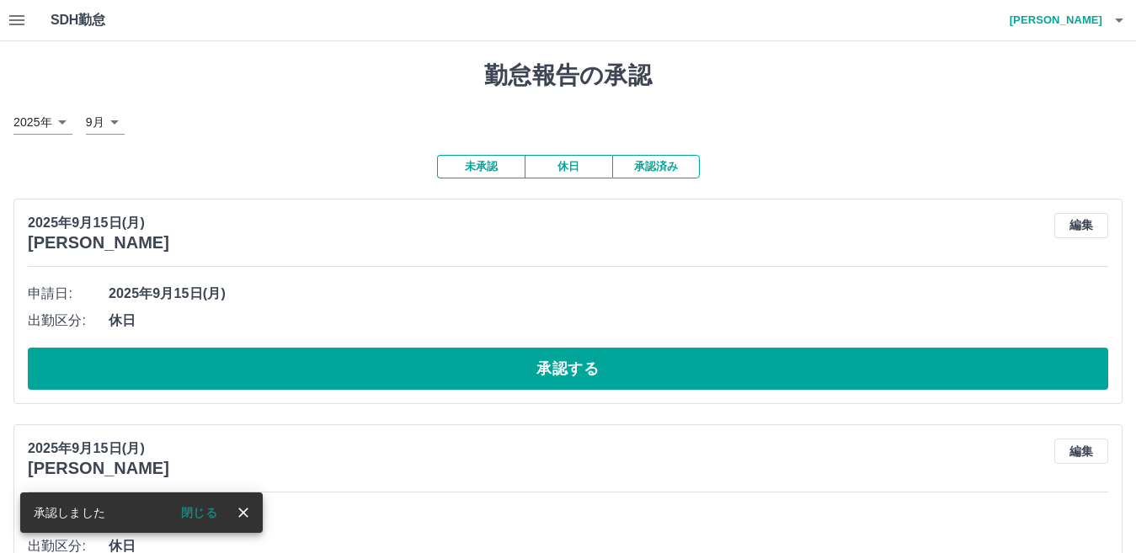
click at [580, 168] on button "休日" at bounding box center [569, 167] width 88 height 24
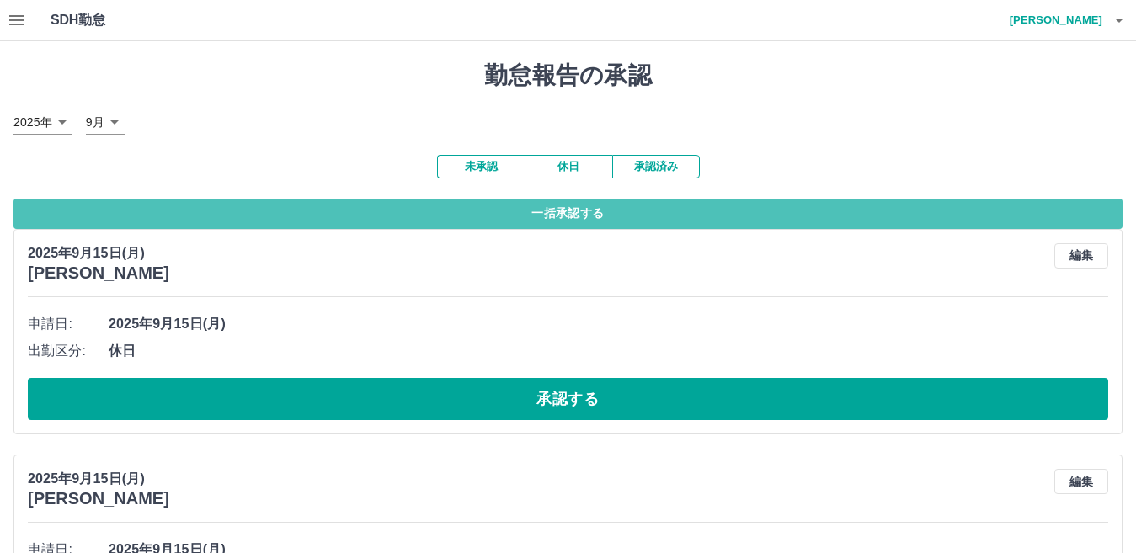
click at [589, 205] on button "一括承認する" at bounding box center [567, 214] width 1109 height 30
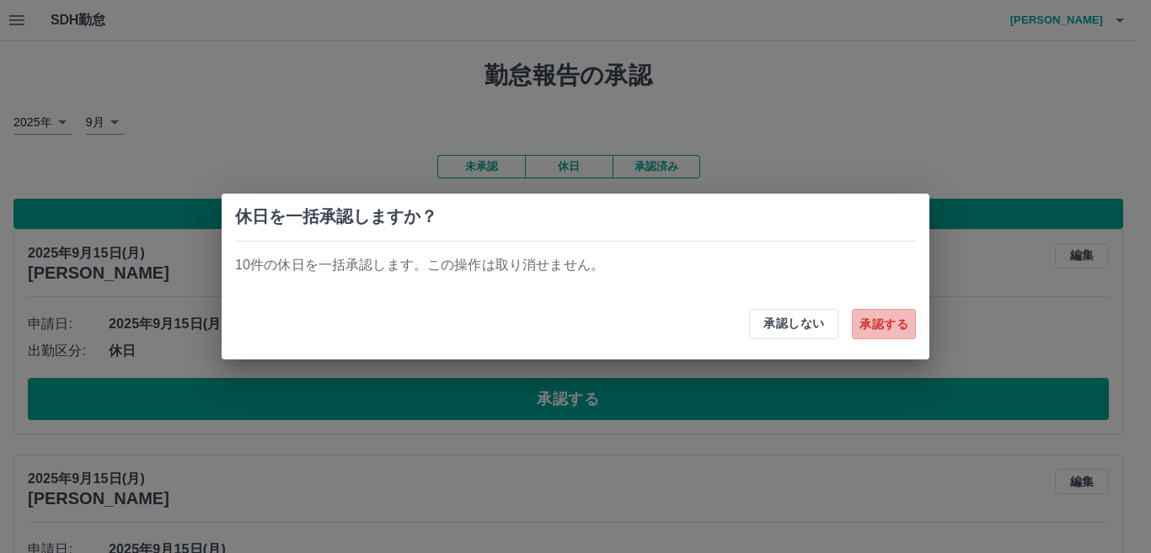
click at [868, 328] on button "承認する" at bounding box center [884, 324] width 64 height 30
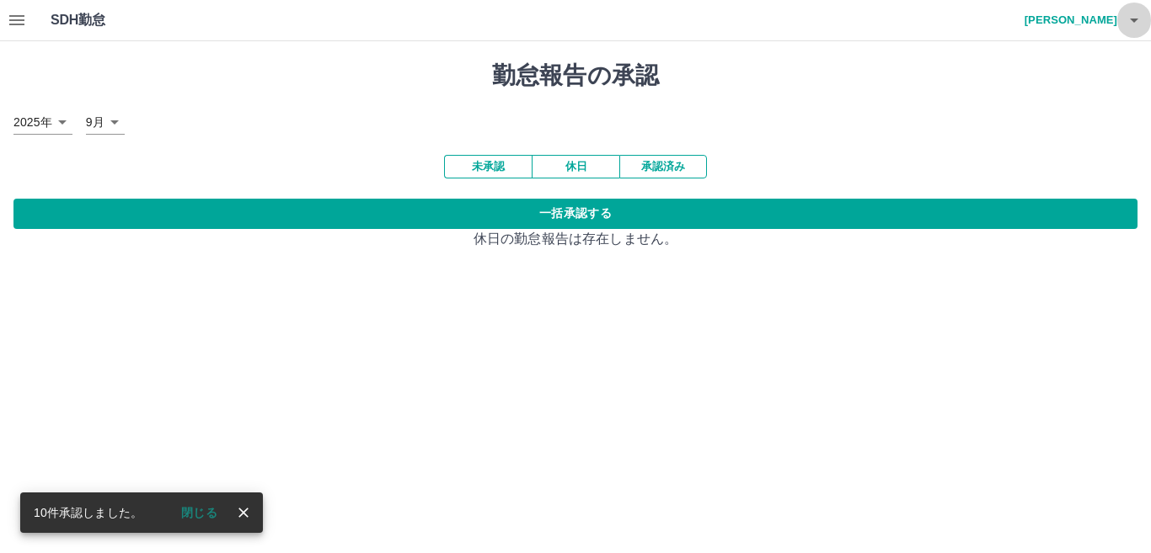
click at [1139, 24] on icon "button" at bounding box center [1134, 20] width 20 height 20
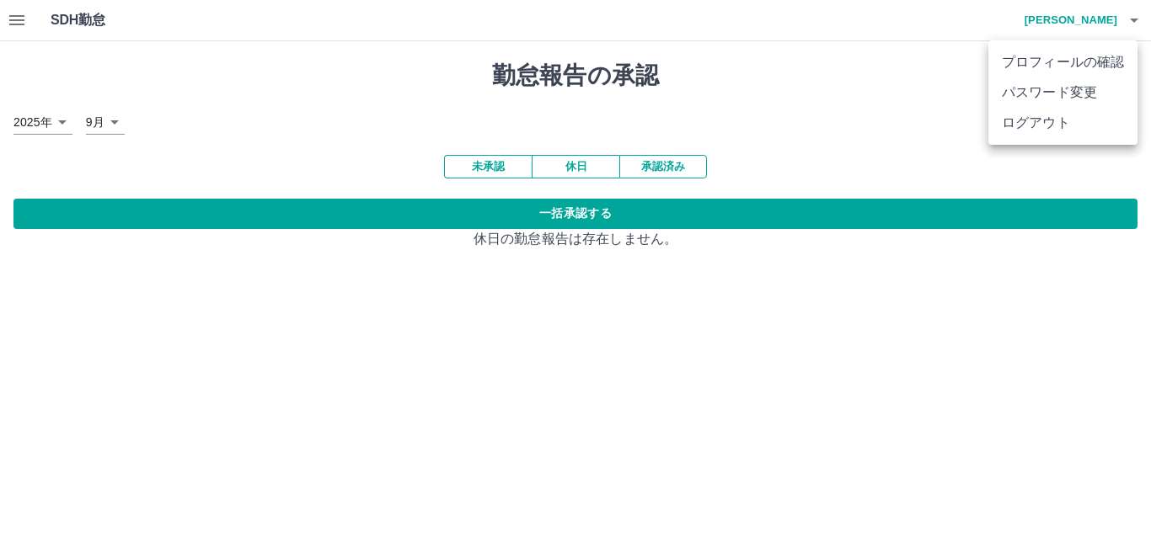
click at [1103, 119] on li "ログアウト" at bounding box center [1062, 123] width 149 height 30
